Goal: Information Seeking & Learning: Learn about a topic

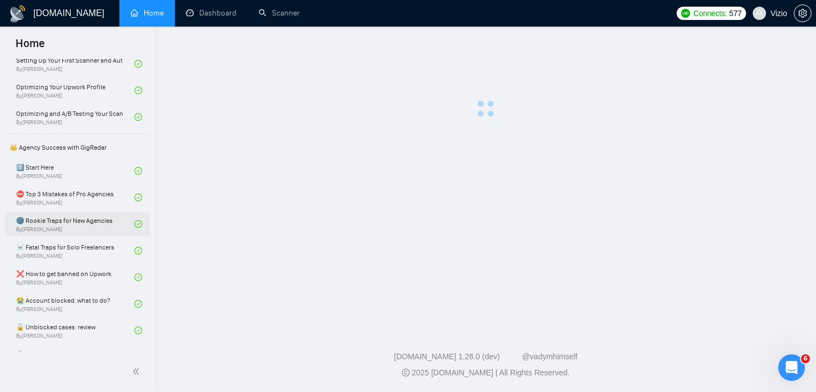
scroll to position [309, 0]
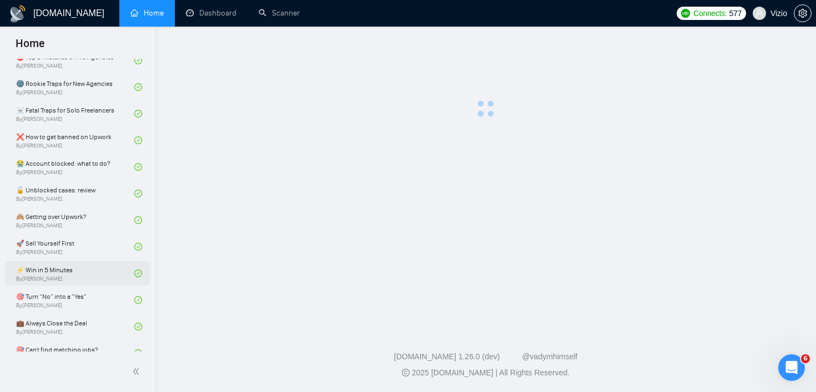
click at [99, 270] on link "⚡ Win in 5 Minutes By [PERSON_NAME]" at bounding box center [75, 273] width 118 height 24
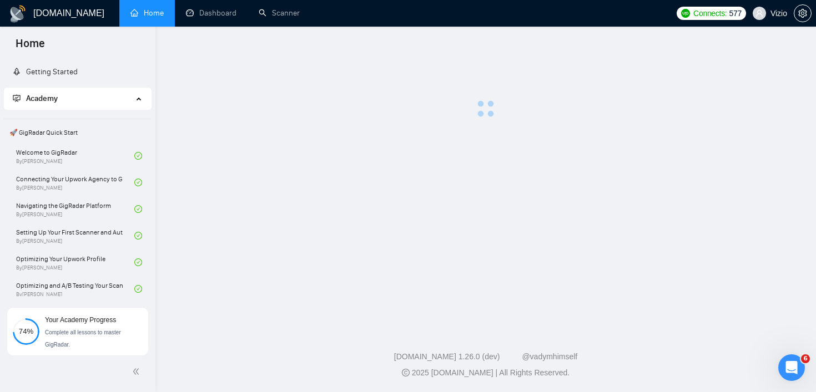
click at [105, 166] on link "Welcome to GigRadar By [PERSON_NAME]" at bounding box center [75, 156] width 118 height 24
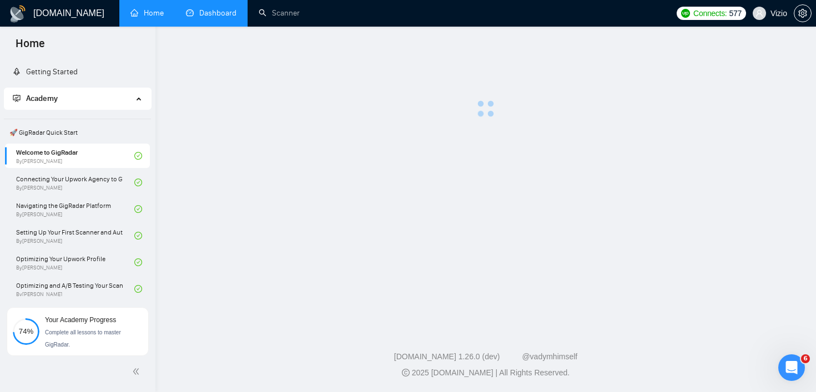
click at [214, 8] on link "Dashboard" at bounding box center [211, 12] width 50 height 9
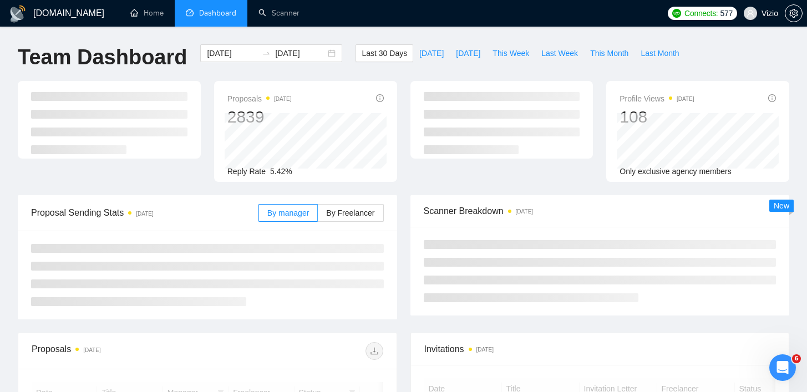
click at [172, 41] on div "[DOMAIN_NAME] Home Dashboard Scanner Connects: 577 Vizio Team Dashboard [DATE] …" at bounding box center [403, 393] width 807 height 787
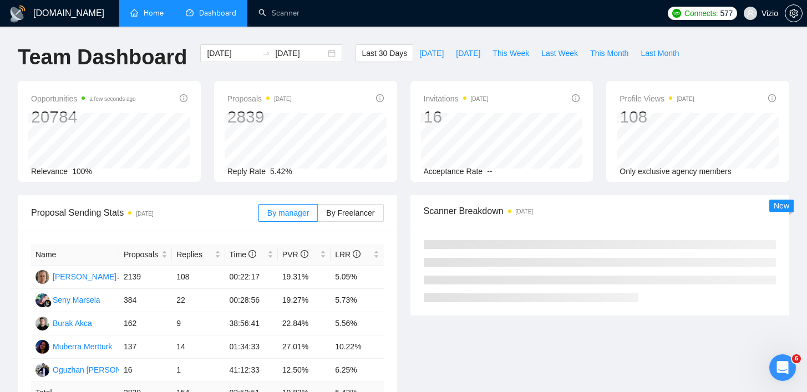
click at [156, 18] on link "Home" at bounding box center [146, 12] width 33 height 9
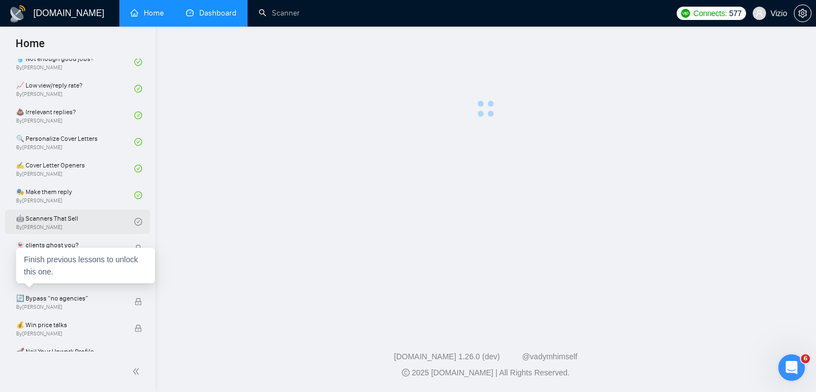
scroll to position [604, 0]
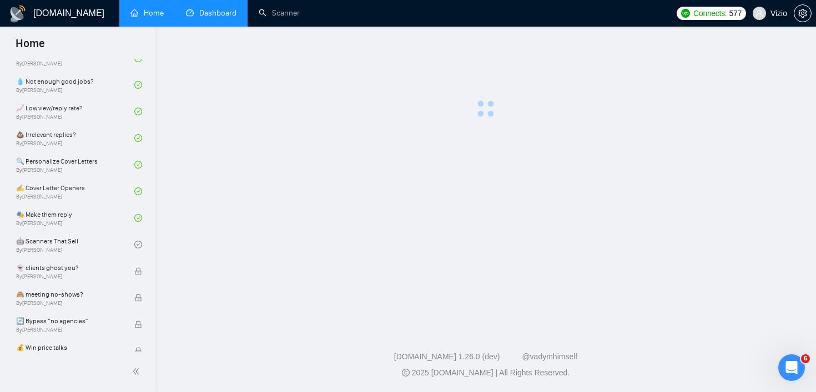
click at [204, 16] on link "Dashboard" at bounding box center [211, 12] width 50 height 9
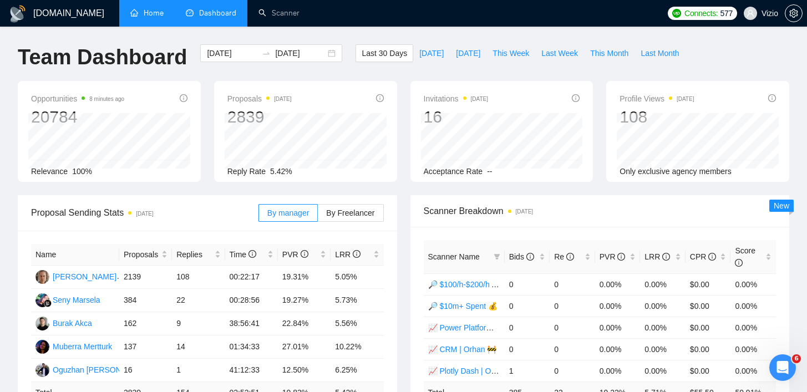
click at [151, 18] on link "Home" at bounding box center [146, 12] width 33 height 9
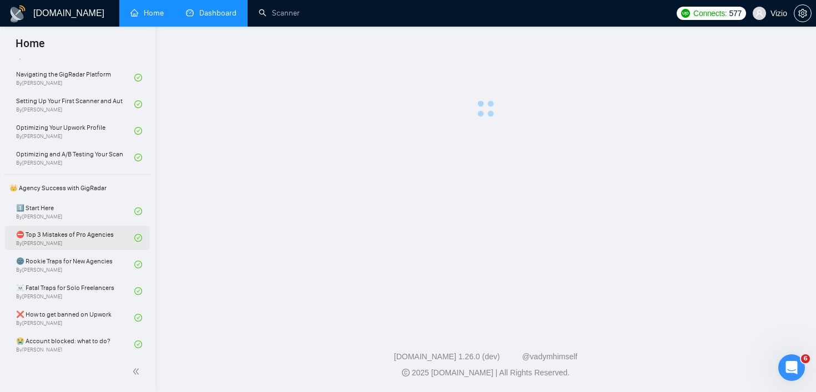
scroll to position [228, 0]
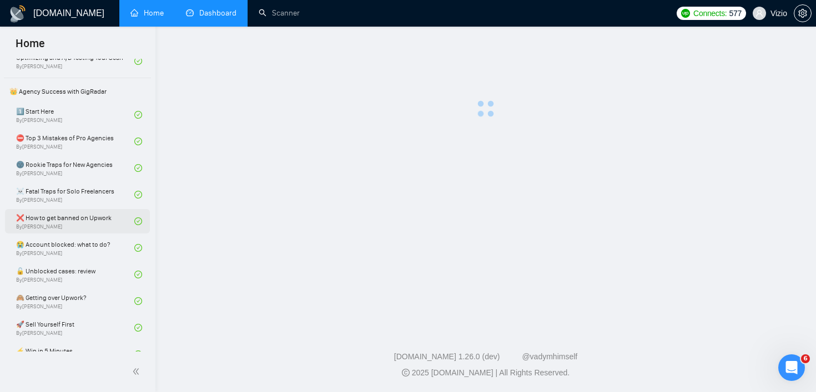
click at [74, 216] on link "❌ How to get banned on Upwork By [PERSON_NAME]" at bounding box center [75, 221] width 118 height 24
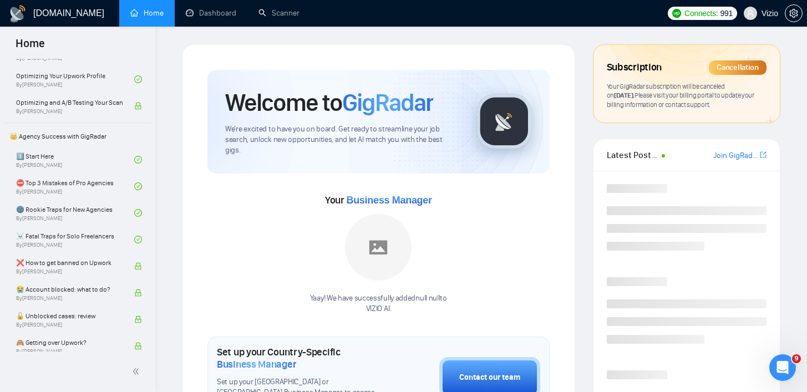
scroll to position [185, 0]
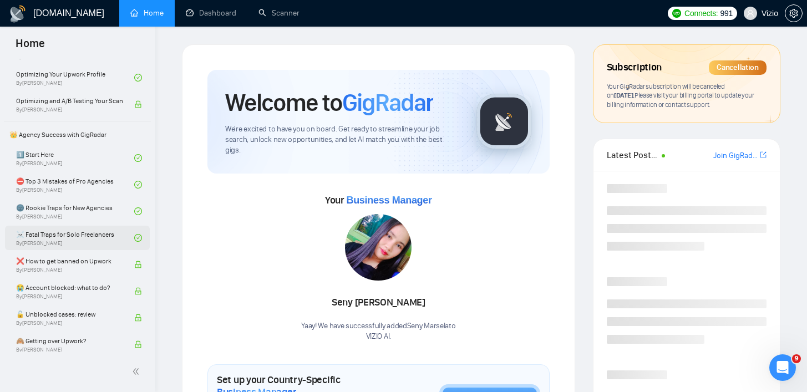
click at [97, 241] on link "☠️ Fatal Traps for Solo Freelancers By Vadym Ovcharenko" at bounding box center [75, 238] width 118 height 24
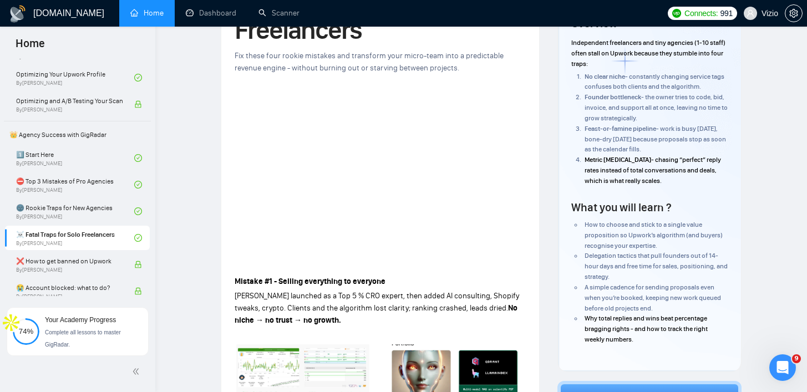
scroll to position [102, 0]
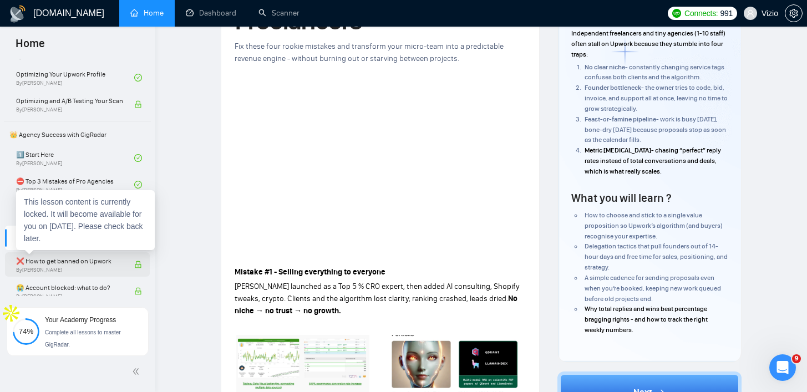
click at [85, 258] on span "❌ How to get banned on Upwork" at bounding box center [69, 261] width 107 height 11
click at [91, 271] on span "By Vadym Ovcharenko" at bounding box center [69, 270] width 107 height 7
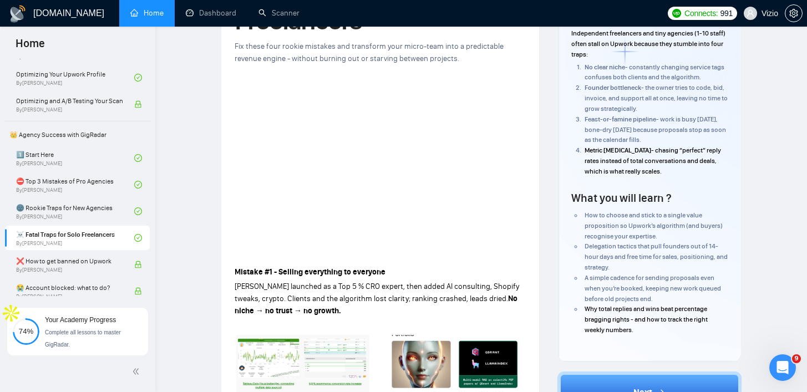
scroll to position [191, 0]
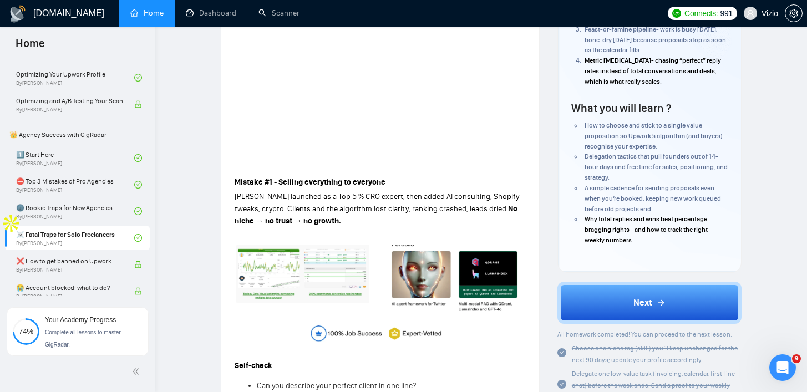
click at [579, 296] on button "Next" at bounding box center [650, 303] width 184 height 42
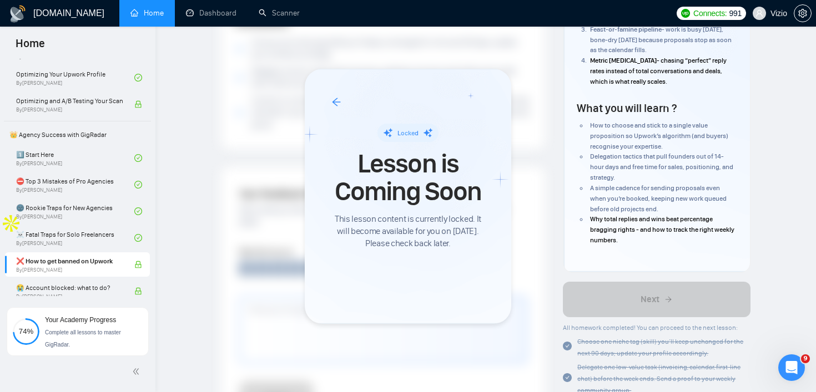
click at [333, 100] on icon "arrow-left" at bounding box center [336, 102] width 10 height 10
